Goal: Task Accomplishment & Management: Use online tool/utility

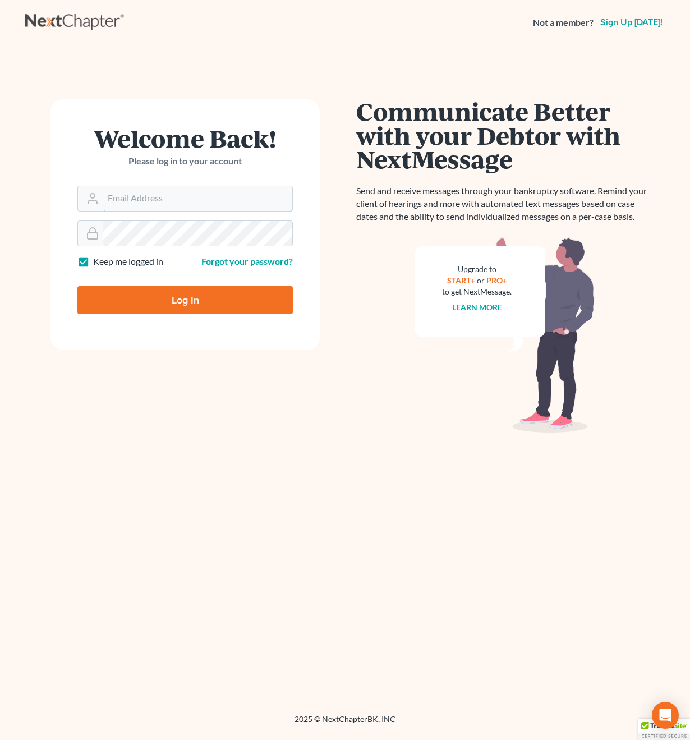
type input "[PERSON_NAME][EMAIL_ADDRESS][DOMAIN_NAME]"
click at [185, 299] on input "Log In" at bounding box center [184, 300] width 215 height 28
type input "Thinking..."
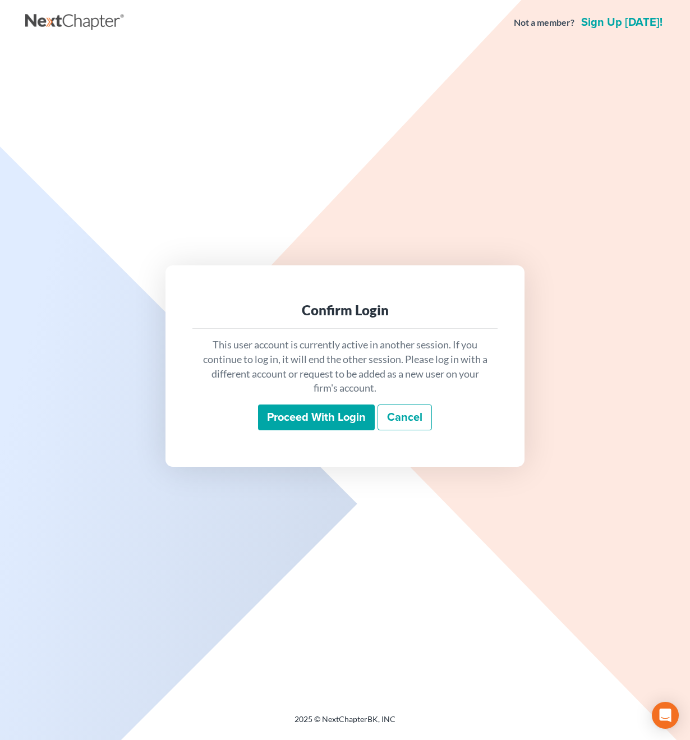
click at [296, 409] on input "Proceed with login" at bounding box center [316, 417] width 117 height 26
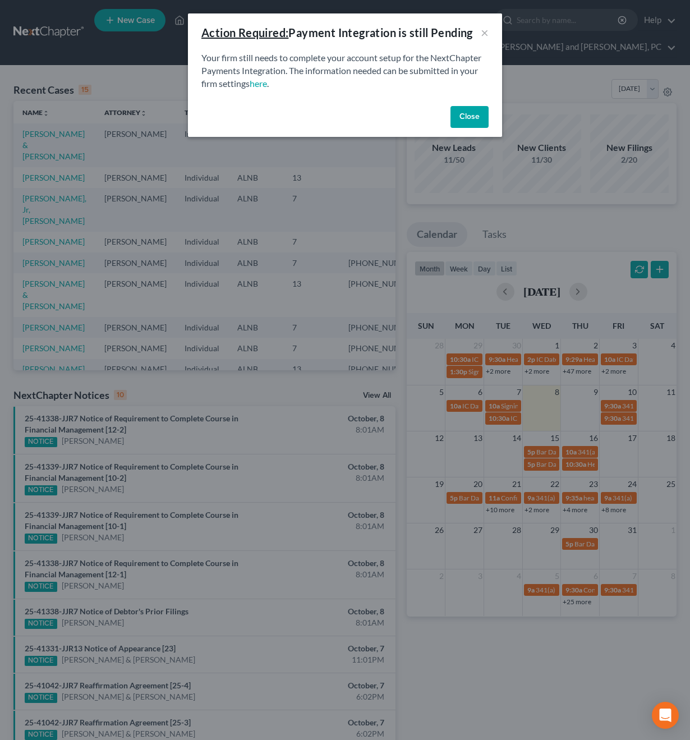
click at [473, 117] on button "Close" at bounding box center [469, 117] width 38 height 22
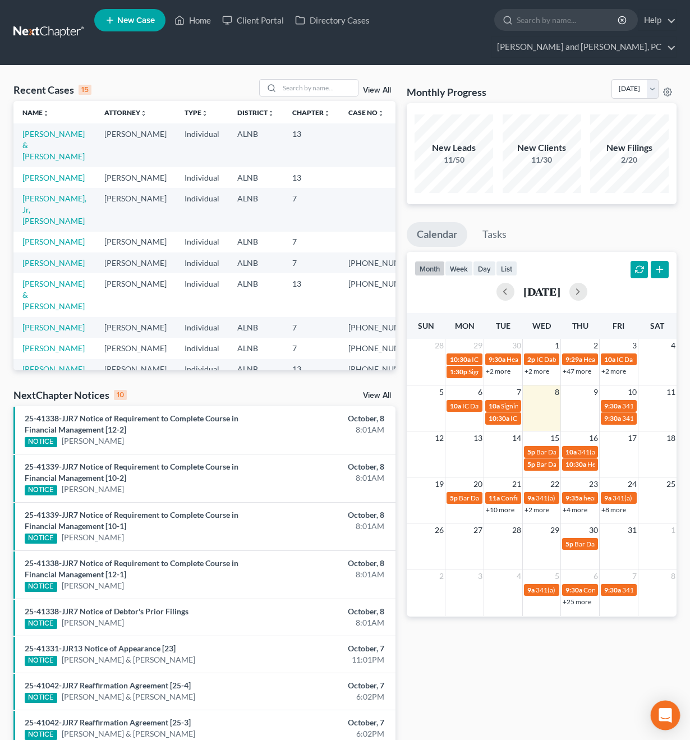
click at [670, 720] on icon "Open Intercom Messenger" at bounding box center [664, 715] width 13 height 15
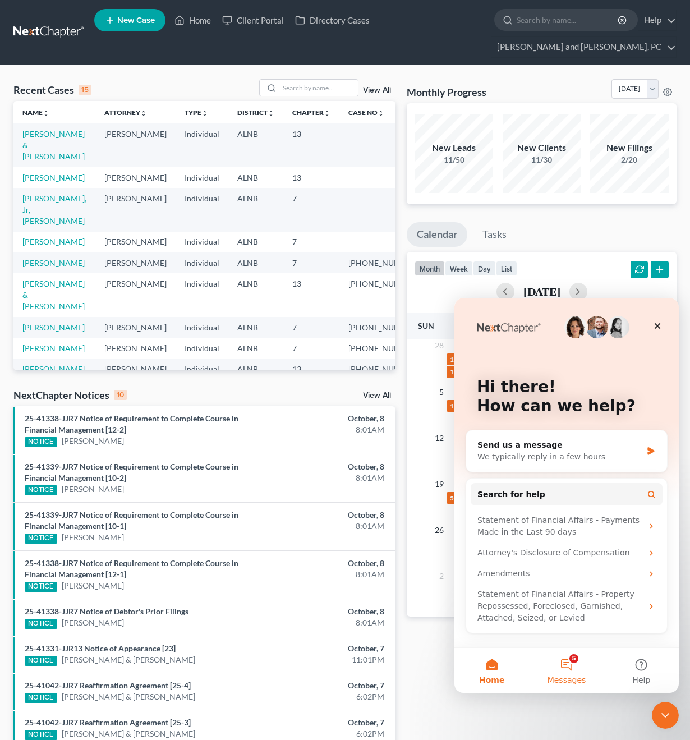
click at [569, 668] on button "5 Messages" at bounding box center [566, 670] width 75 height 45
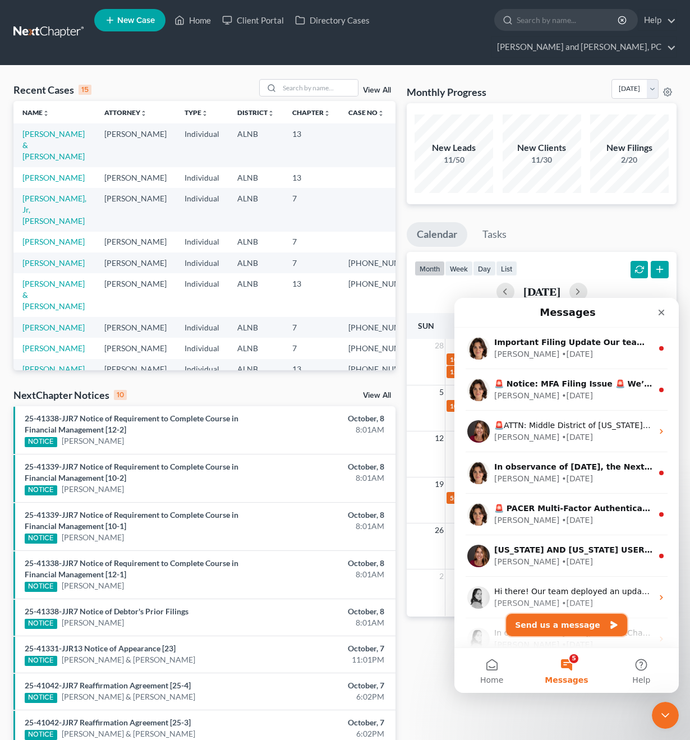
click at [578, 629] on button "Send us a message" at bounding box center [566, 624] width 121 height 22
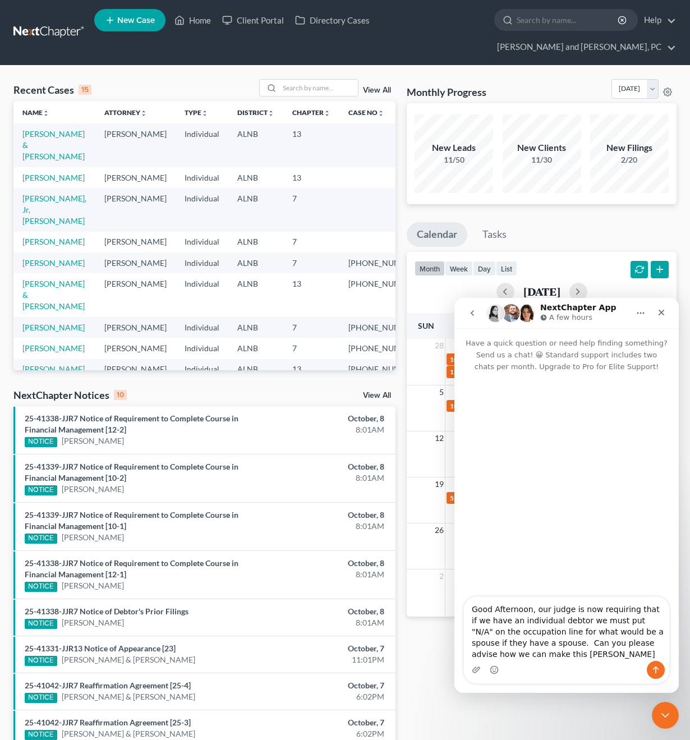
type textarea "Good Afternoon, our judge is now requiring that if we have an individual debtor…"
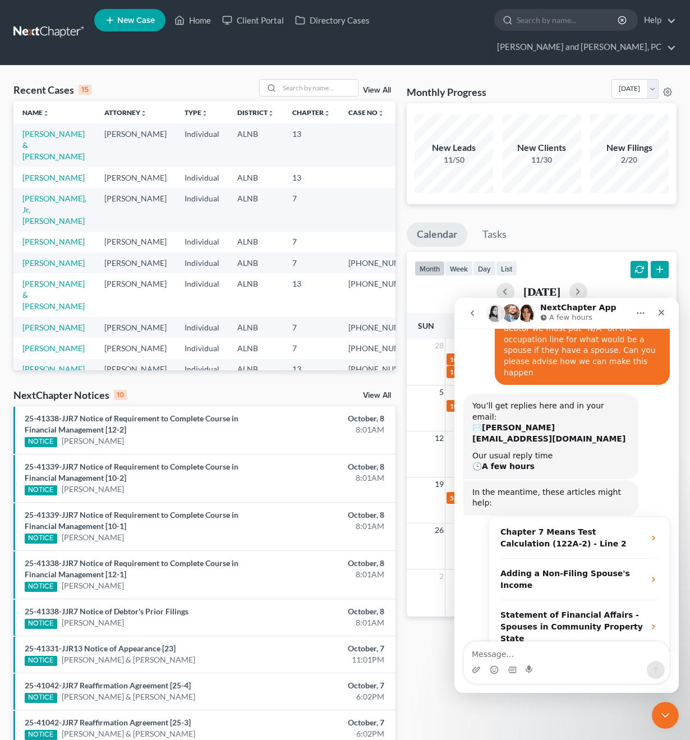
scroll to position [103, 0]
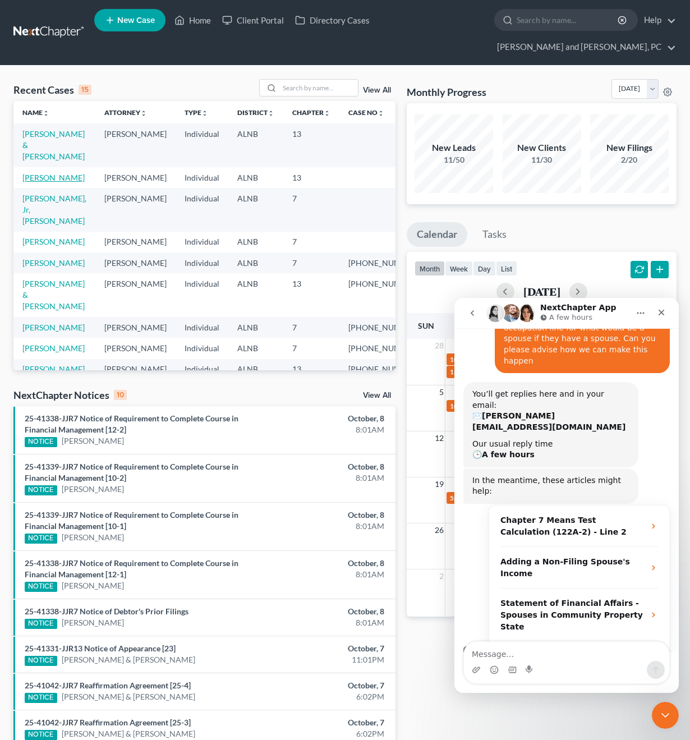
click at [47, 173] on link "Hammett, Mary" at bounding box center [53, 178] width 62 height 10
select select "6"
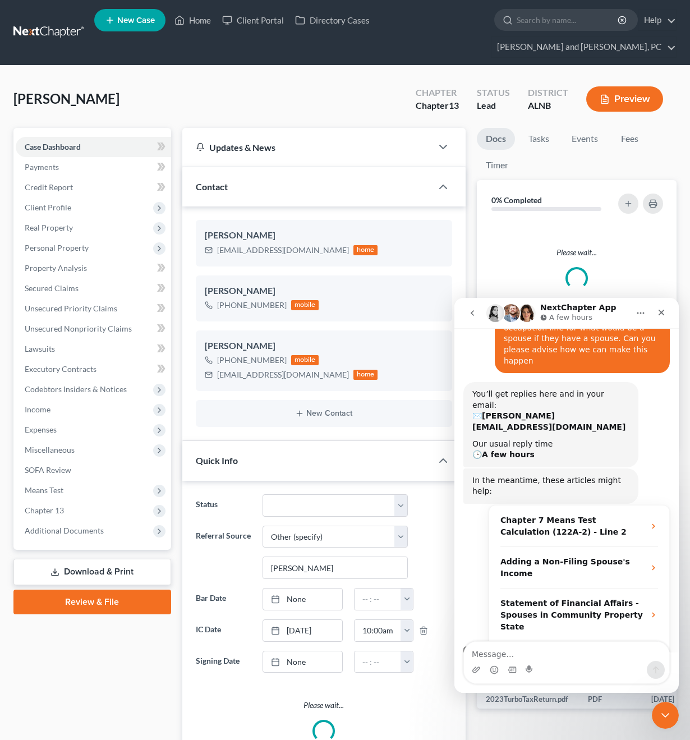
scroll to position [163, 0]
select select "0"
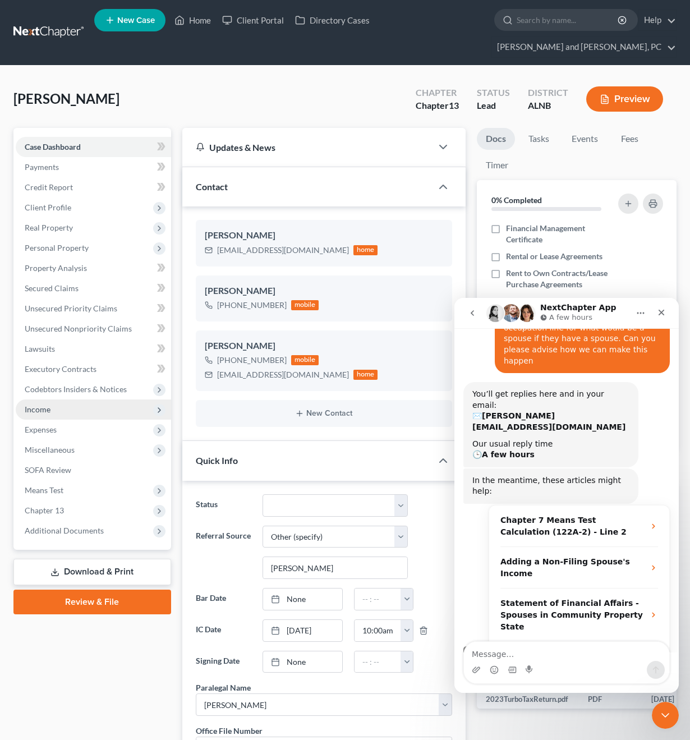
click at [49, 404] on span "Income" at bounding box center [38, 409] width 26 height 10
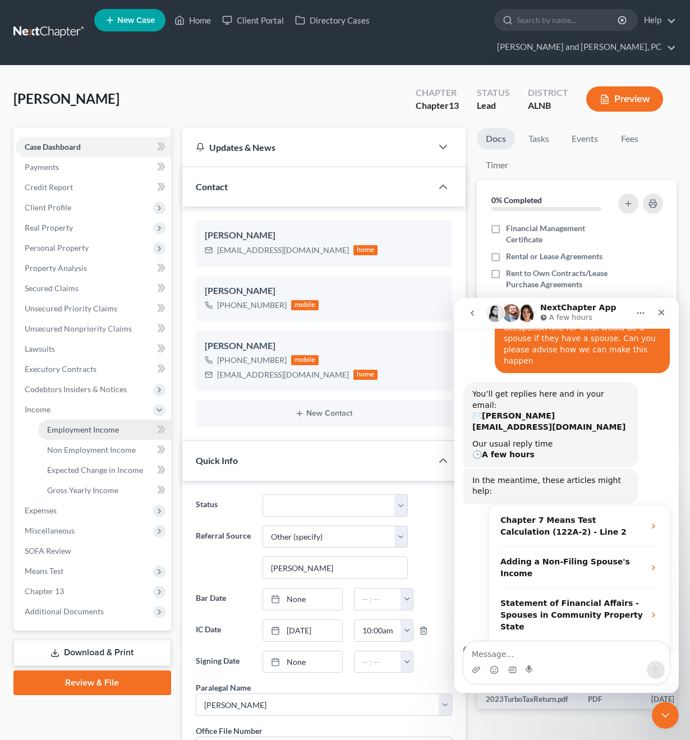
click at [74, 425] on span "Employment Income" at bounding box center [83, 430] width 72 height 10
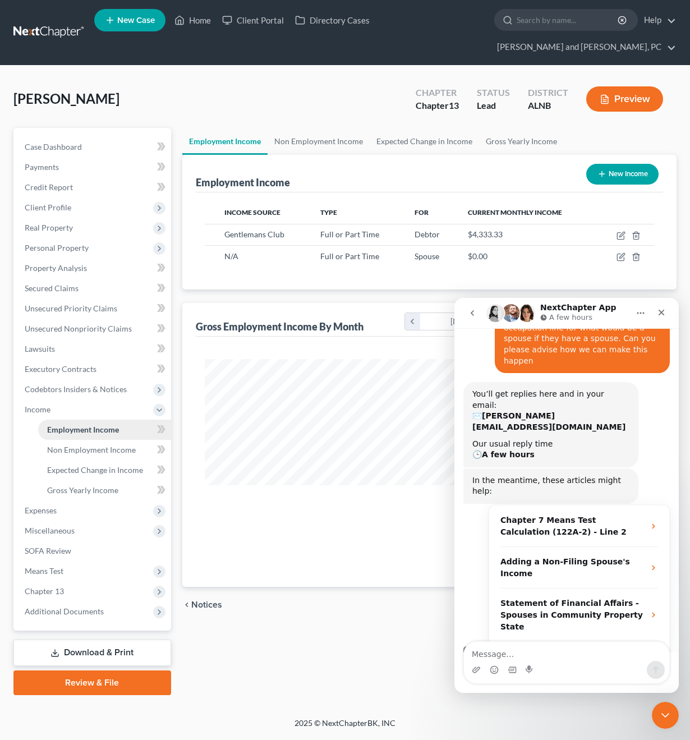
scroll to position [201, 275]
click at [664, 312] on icon "Close" at bounding box center [661, 312] width 9 height 9
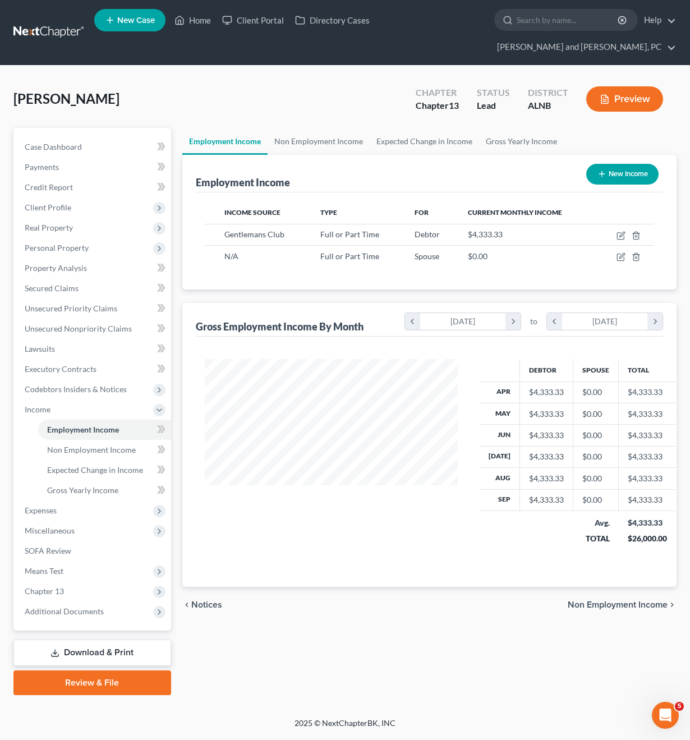
scroll to position [0, 0]
click at [620, 86] on button "Preview" at bounding box center [624, 98] width 77 height 25
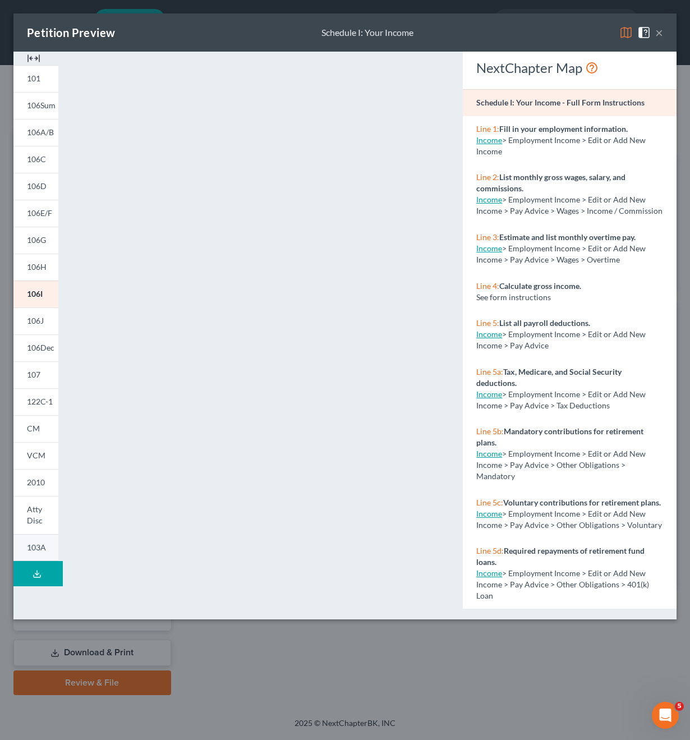
click at [31, 546] on span "103A" at bounding box center [36, 547] width 19 height 10
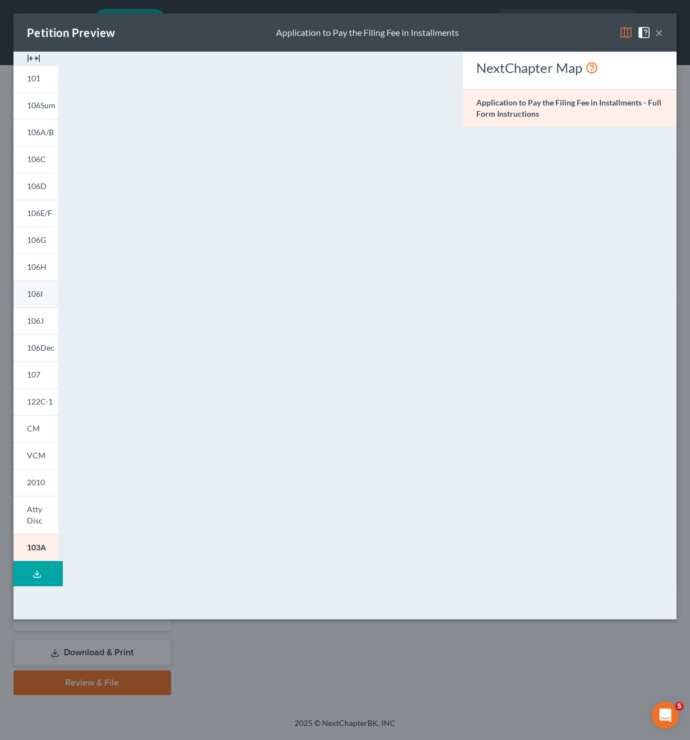
click at [39, 301] on link "106I" at bounding box center [35, 293] width 45 height 27
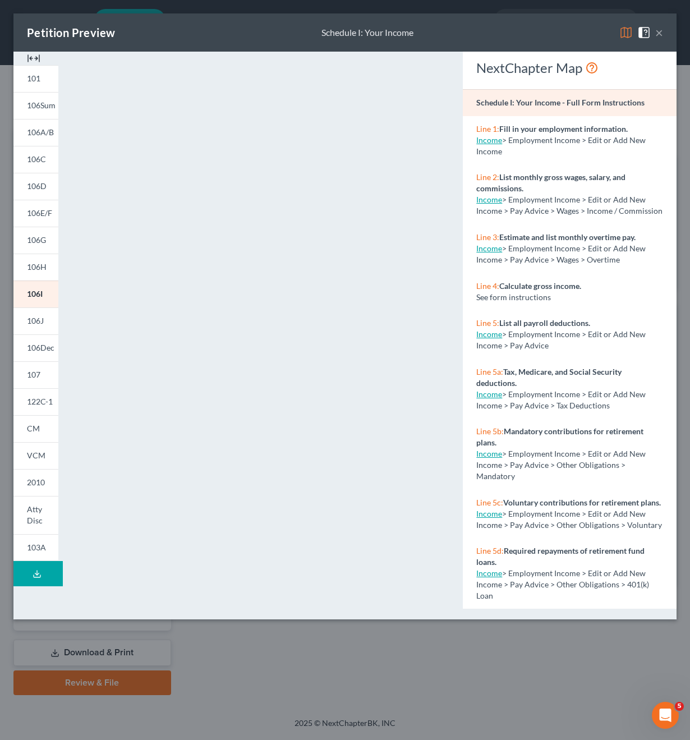
click at [661, 34] on button "×" at bounding box center [659, 32] width 8 height 13
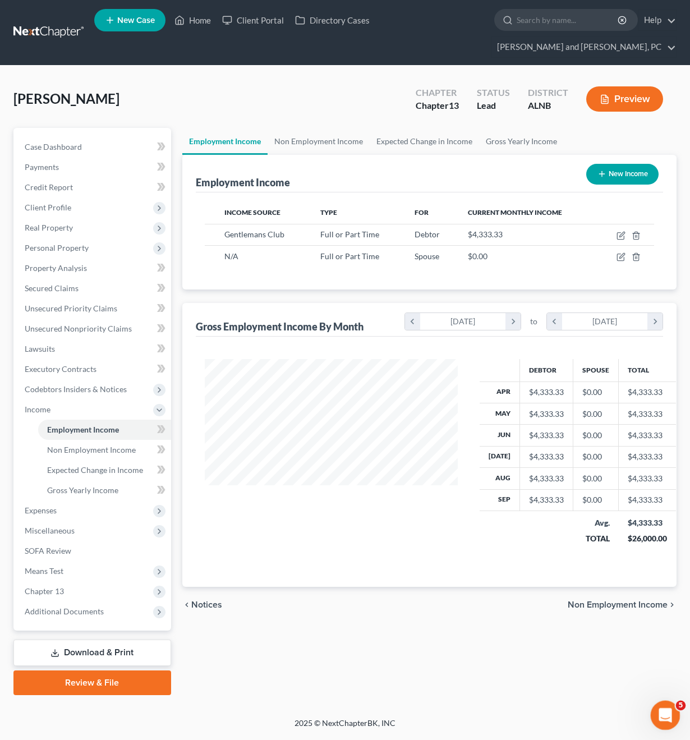
click at [659, 717] on icon "Open Intercom Messenger" at bounding box center [663, 713] width 19 height 19
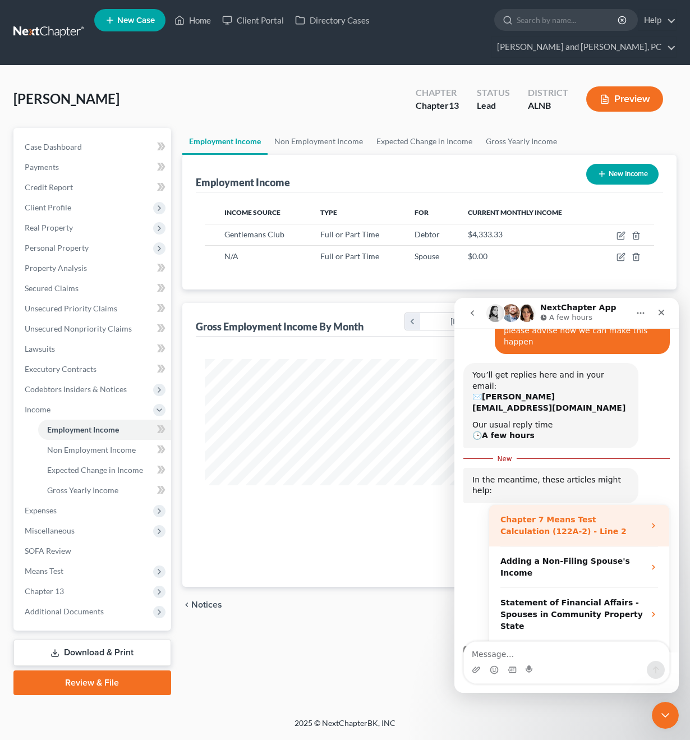
scroll to position [122, 0]
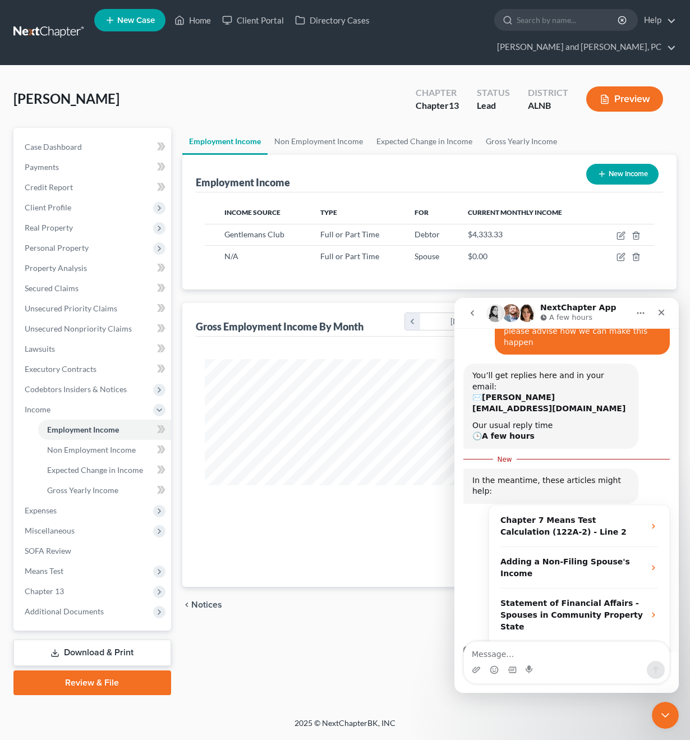
click at [329, 510] on div at bounding box center [330, 459] width 275 height 201
click at [660, 310] on icon "Close" at bounding box center [661, 312] width 9 height 9
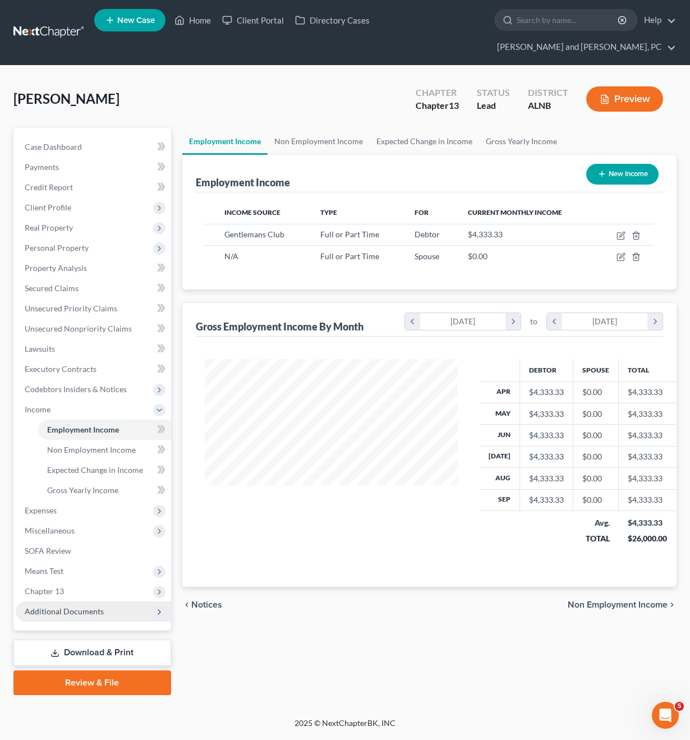
click at [80, 606] on span "Additional Documents" at bounding box center [64, 611] width 79 height 10
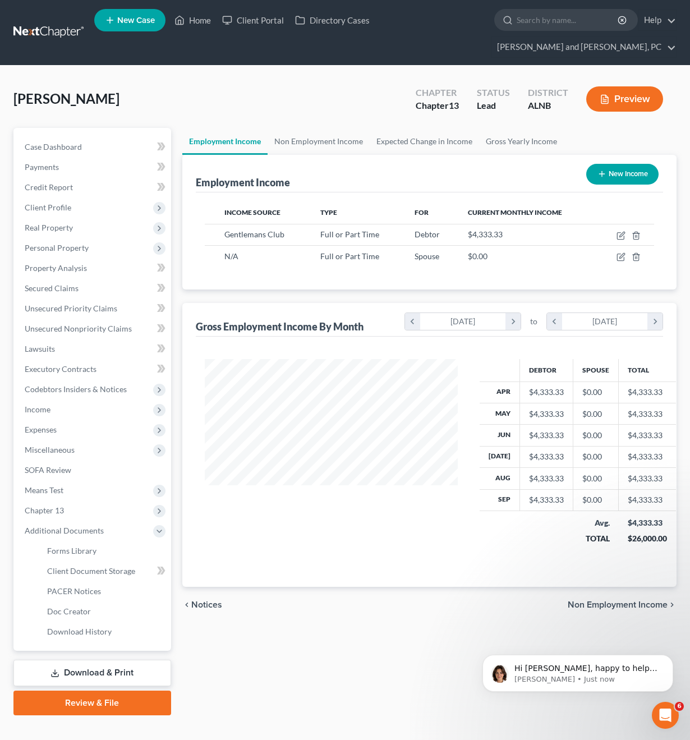
scroll to position [86, 0]
click at [665, 722] on icon "Open Intercom Messenger" at bounding box center [663, 713] width 19 height 19
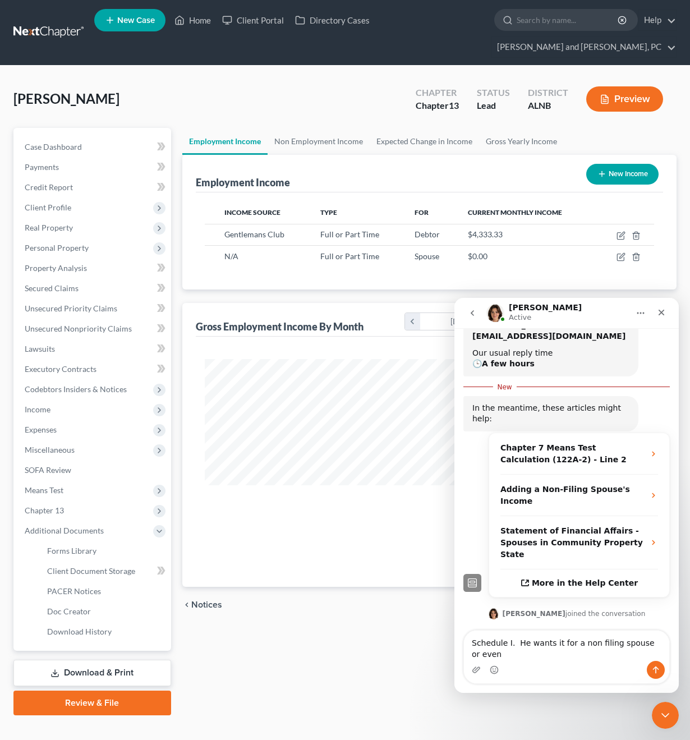
scroll to position [204, 0]
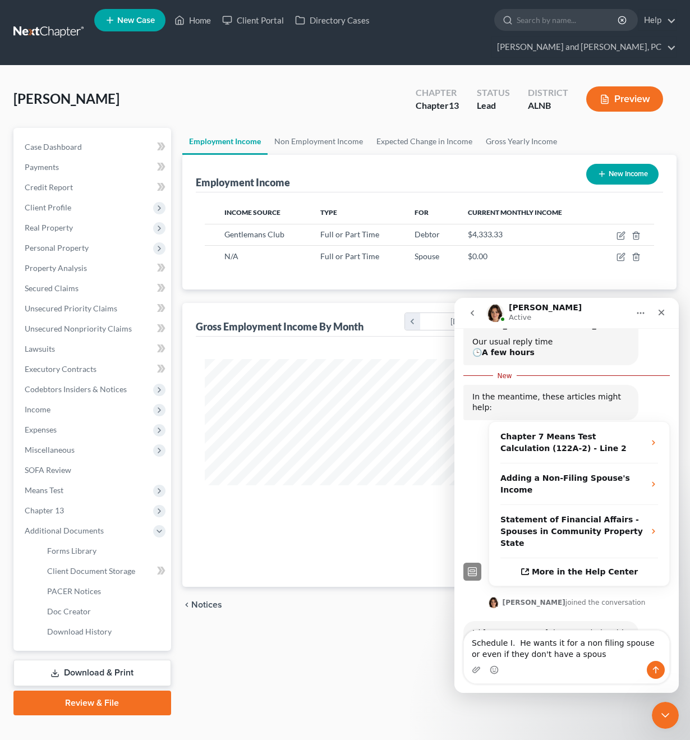
type textarea "Schedule I. He wants it for a non filing spouse or even if they don't have a sp…"
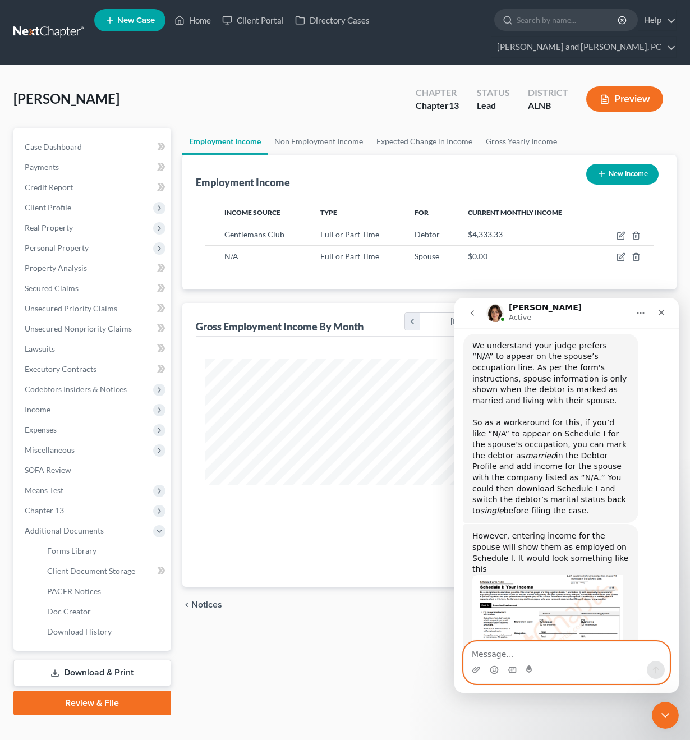
scroll to position [593, 0]
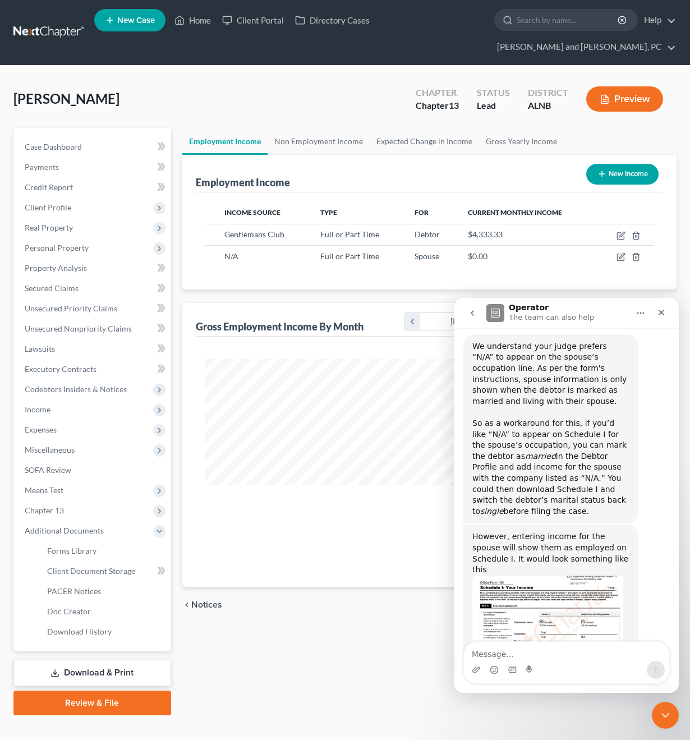
click at [580, 575] on img "Emma says…" at bounding box center [547, 625] width 150 height 100
